Goal: Information Seeking & Learning: Understand process/instructions

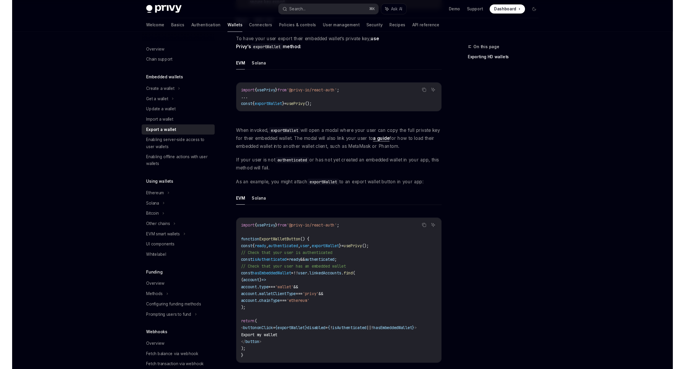
scroll to position [125, 0]
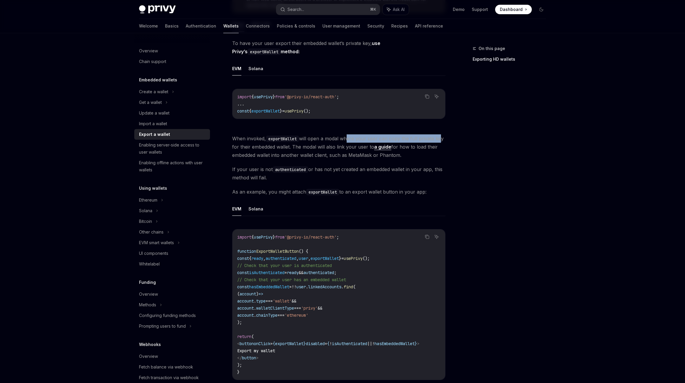
drag, startPoint x: 347, startPoint y: 140, endPoint x: 439, endPoint y: 140, distance: 91.7
click at [439, 140] on span "When invoked, exportWallet will open a modal where your user can copy the full …" at bounding box center [338, 146] width 213 height 25
type textarea "*"
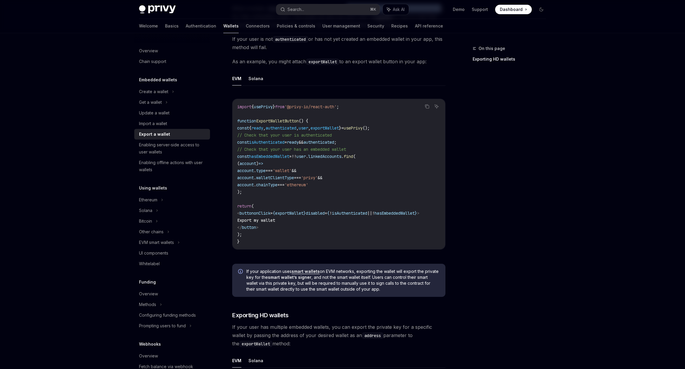
scroll to position [258, 0]
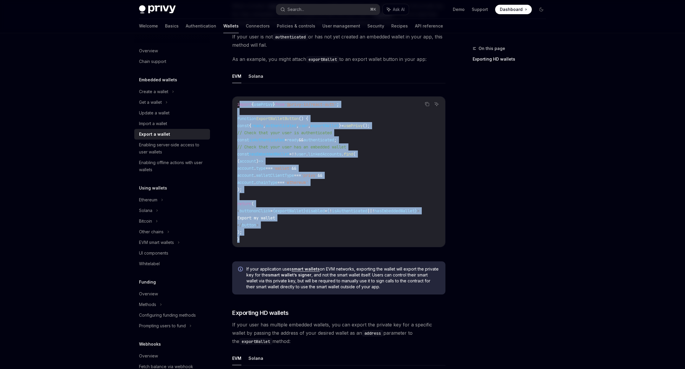
drag, startPoint x: 238, startPoint y: 104, endPoint x: 292, endPoint y: 245, distance: 151.6
click at [292, 245] on div "import { usePrivy } from '@privy-io/react-auth' ; function ExportWalletButton (…" at bounding box center [338, 172] width 213 height 150
click at [293, 237] on code "import { usePrivy } from '@privy-io/react-auth' ; function ExportWalletButton (…" at bounding box center [338, 172] width 203 height 142
drag, startPoint x: 263, startPoint y: 240, endPoint x: 226, endPoint y: 105, distance: 139.9
click at [226, 105] on div "Embedded wallets Export a wallet OpenAI Open in ChatGPT OpenAI Open in ChatGPT …" at bounding box center [283, 168] width 326 height 763
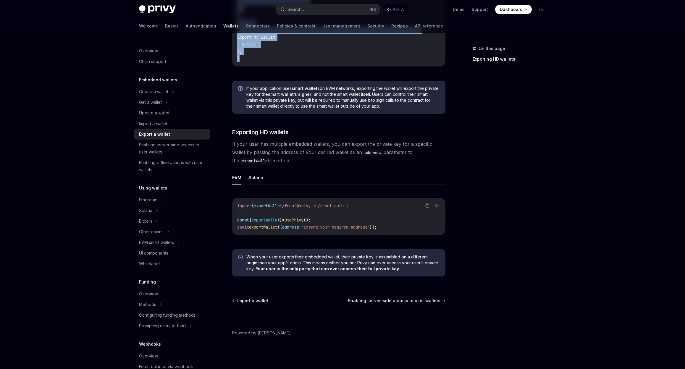
scroll to position [441, 0]
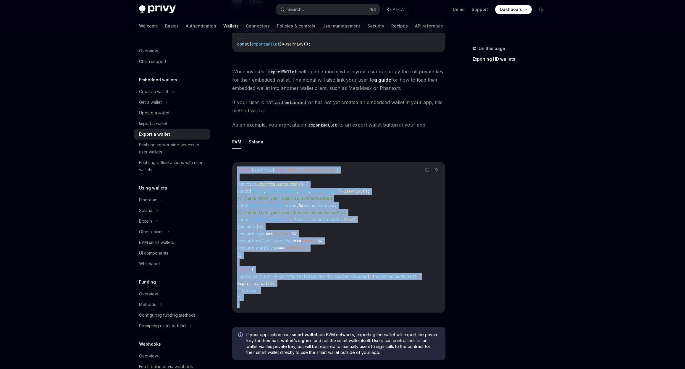
click at [369, 174] on code "import { usePrivy } from '@privy-io/react-auth' ; function ExportWalletButton (…" at bounding box center [338, 237] width 203 height 142
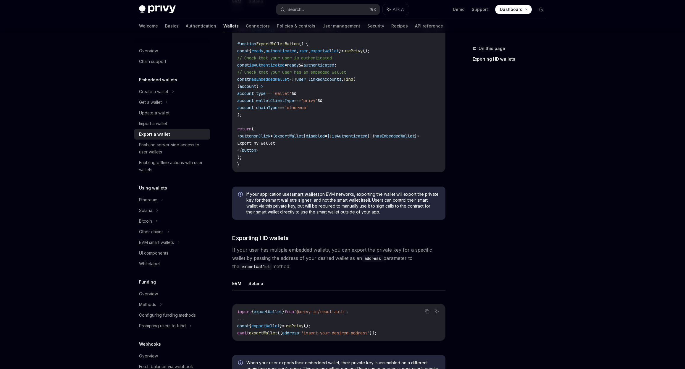
scroll to position [389, 0]
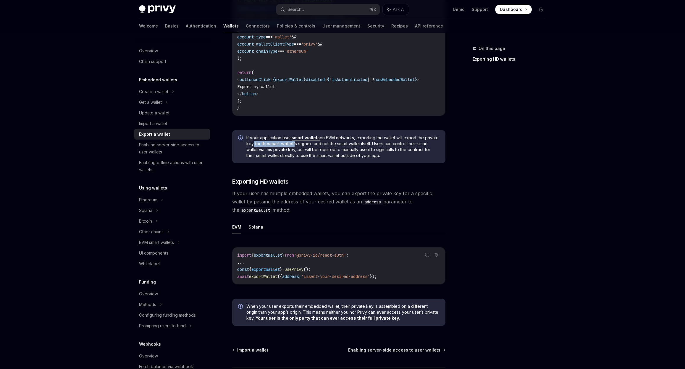
drag, startPoint x: 266, startPoint y: 147, endPoint x: 309, endPoint y: 147, distance: 43.2
click at [309, 147] on span "If your application uses smart wallets on EVM networks, exporting the wallet wi…" at bounding box center [342, 147] width 193 height 24
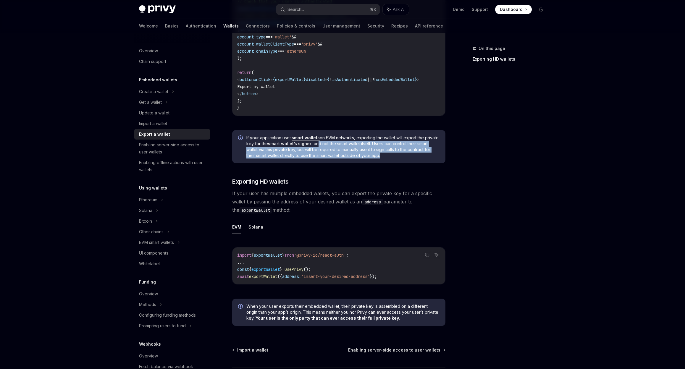
drag, startPoint x: 332, startPoint y: 148, endPoint x: 434, endPoint y: 159, distance: 103.3
click at [434, 159] on span "If your application uses smart wallets on EVM networks, exporting the wallet wi…" at bounding box center [342, 147] width 193 height 24
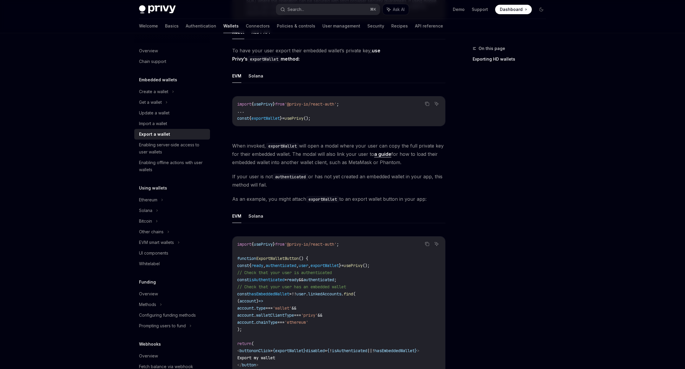
scroll to position [110, 0]
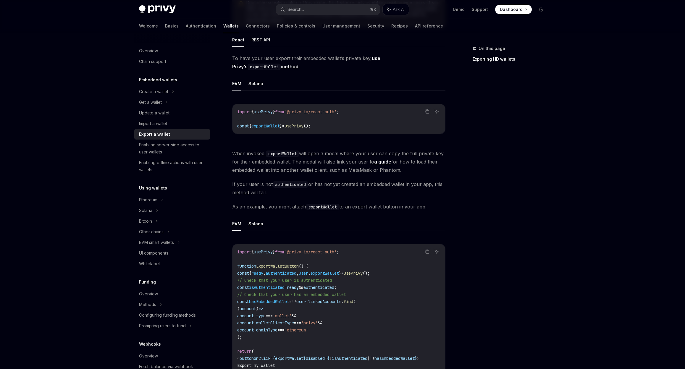
click at [382, 164] on link "a guide" at bounding box center [382, 162] width 17 height 6
